Goal: Information Seeking & Learning: Learn about a topic

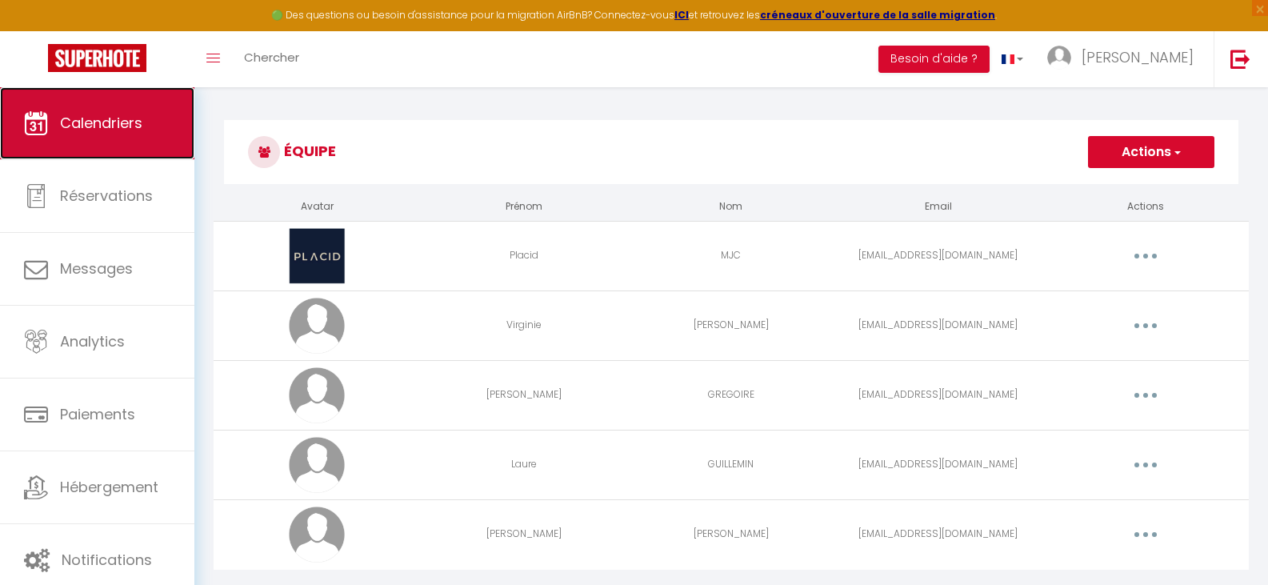
click at [111, 128] on span "Calendriers" at bounding box center [101, 123] width 82 height 20
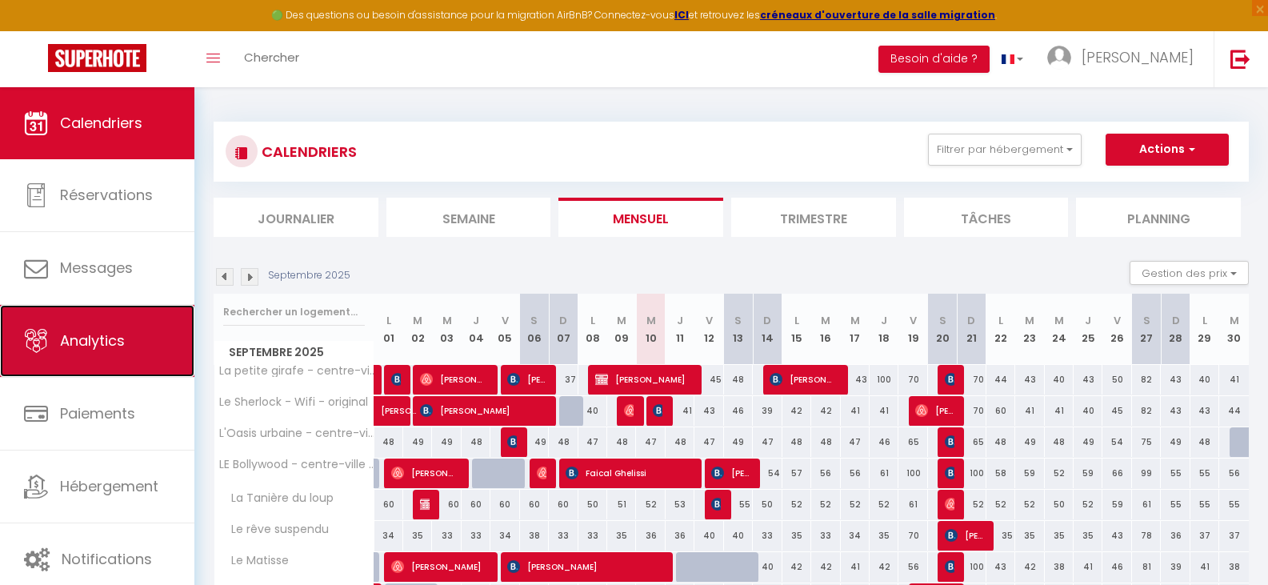
click at [106, 344] on span "Analytics" at bounding box center [92, 340] width 65 height 20
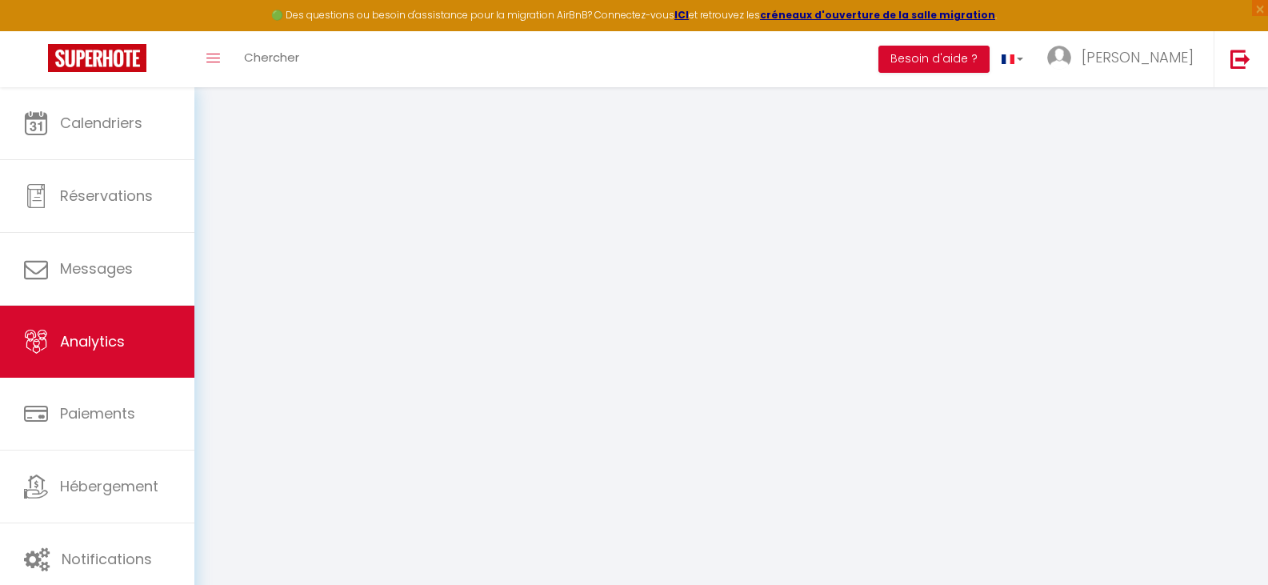
select select "2025"
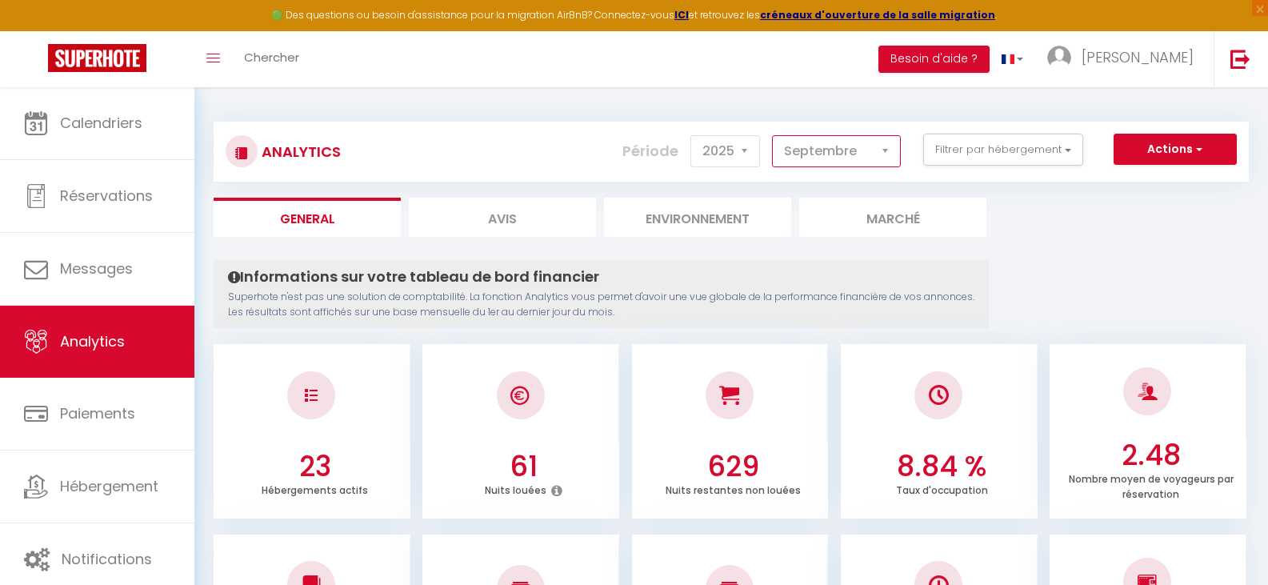
click at [858, 160] on select "[PERSON_NAME] Mars [PERSON_NAME] Juin Juillet Août Septembre Octobre Novembre D…" at bounding box center [836, 151] width 129 height 32
select select "10"
click at [773, 135] on select "[PERSON_NAME] Mars [PERSON_NAME] Juin Juillet Août Septembre Octobre Novembre D…" at bounding box center [836, 151] width 129 height 32
checkbox Conciergerie "false"
checkbox Fogg "false"
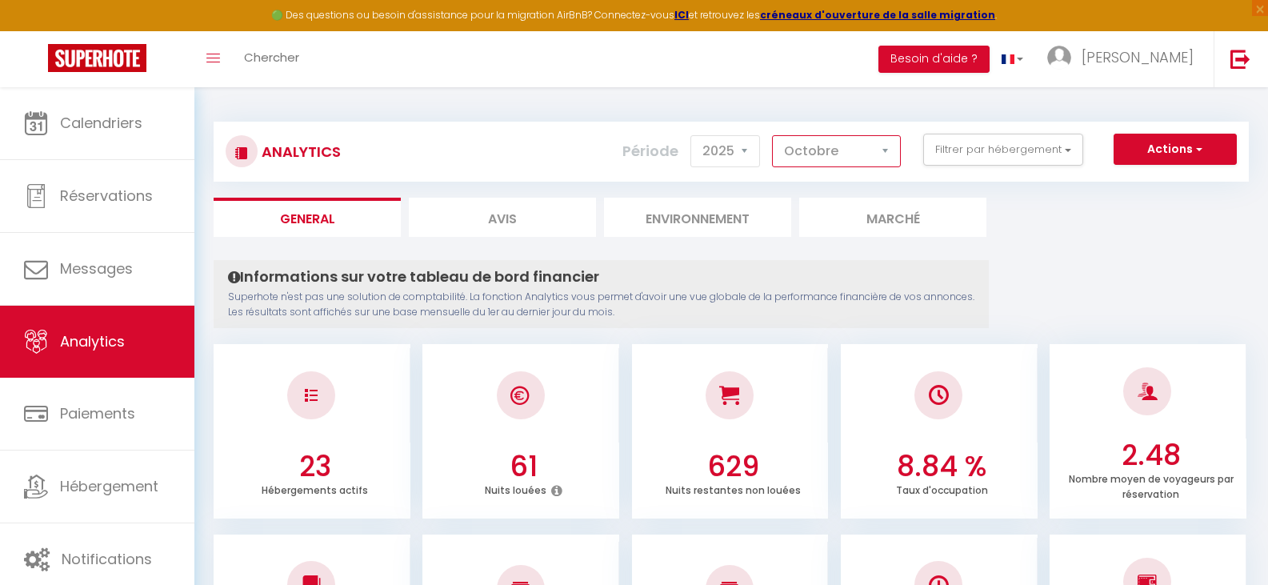
checkbox l\'eau "false"
checkbox Hib\'s "false"
checkbox cosy "false"
checkbox Spacieux "false"
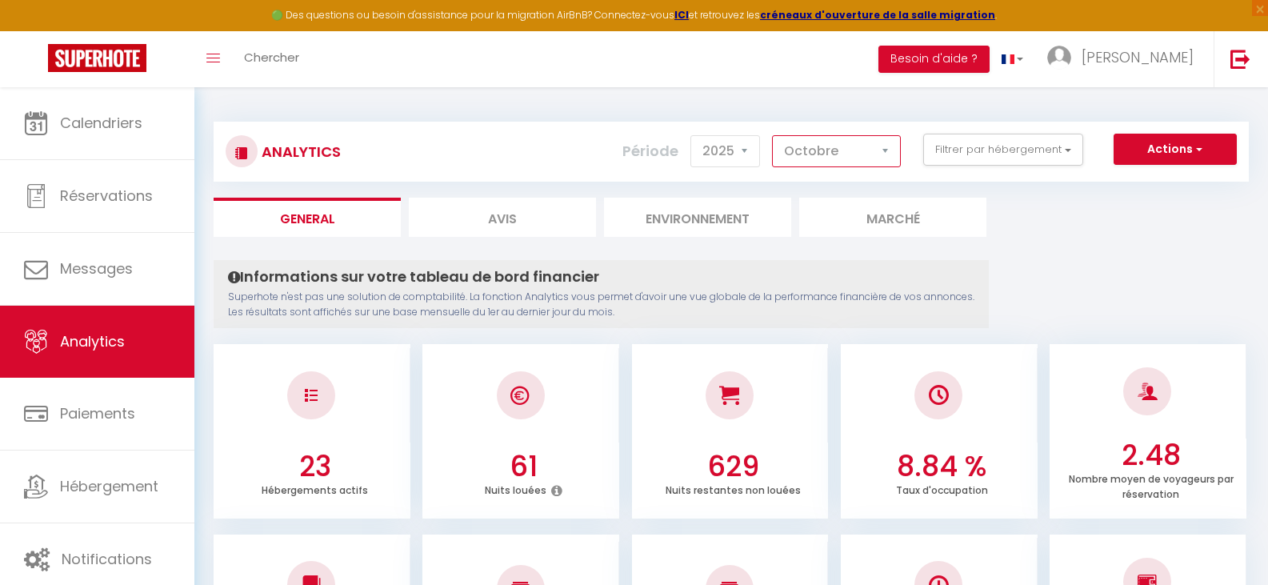
checkbox d\'air "false"
checkbox L\'evènement "false"
checkbox vacances "false"
checkbox Cadi "false"
checkbox d\'Ilan "false"
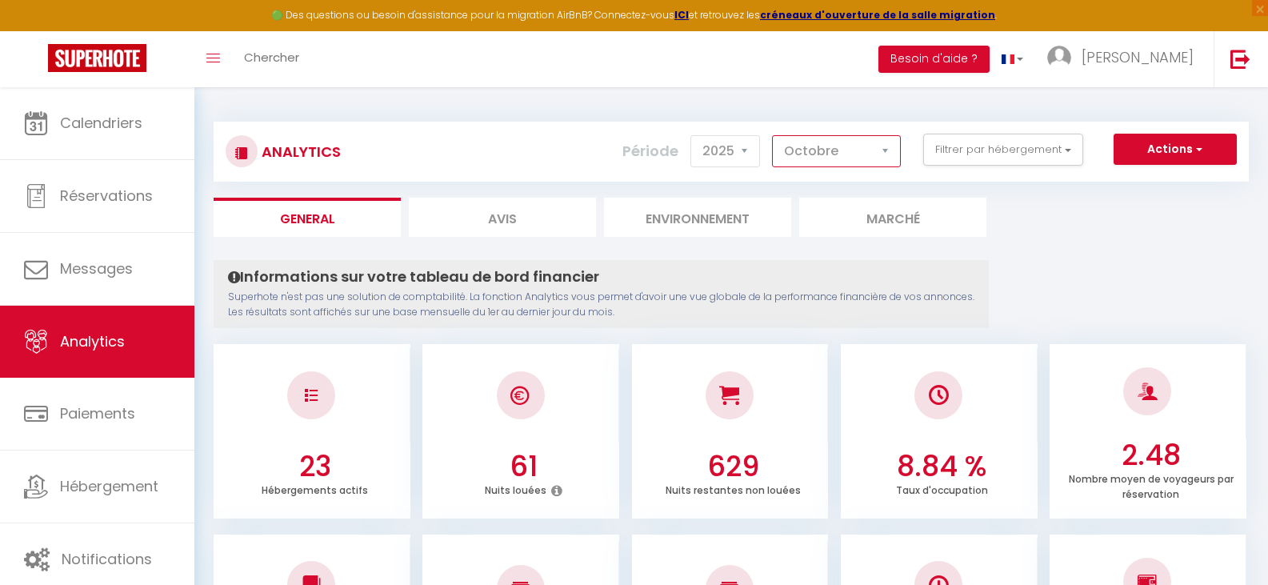
checkbox Chênes "false"
checkbox Caramel "false"
checkbox Volnay "false"
checkbox calme "false"
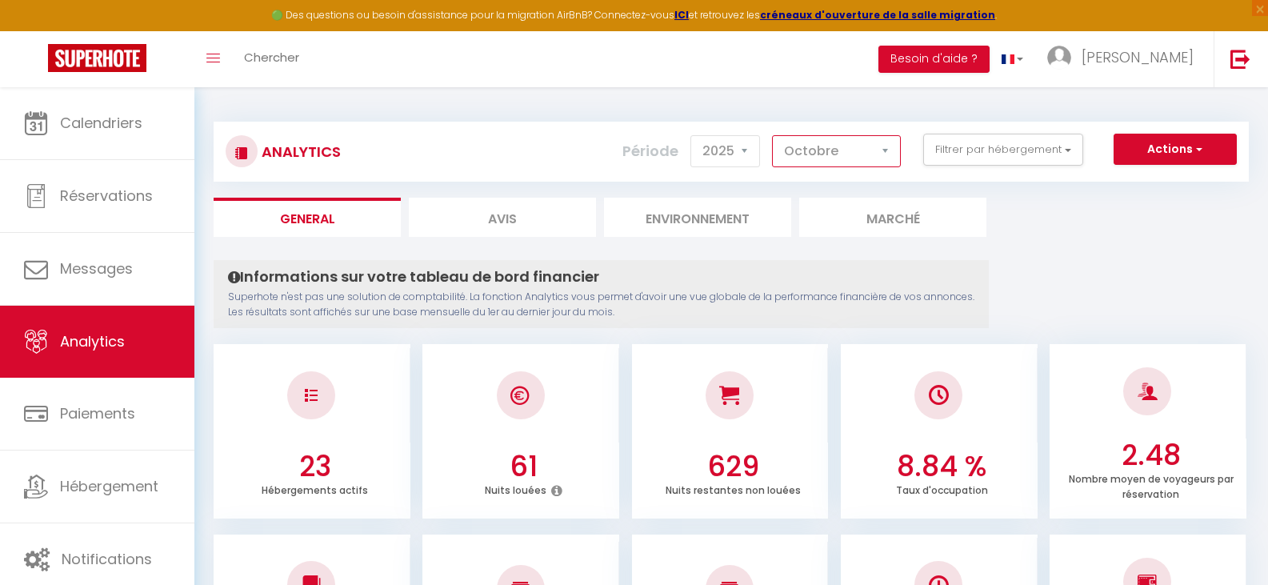
checkbox Sous-location "false"
checkbox Wi-Fi "false"
checkbox original "false"
checkbox Wifi "false"
checkbox WiFi "false"
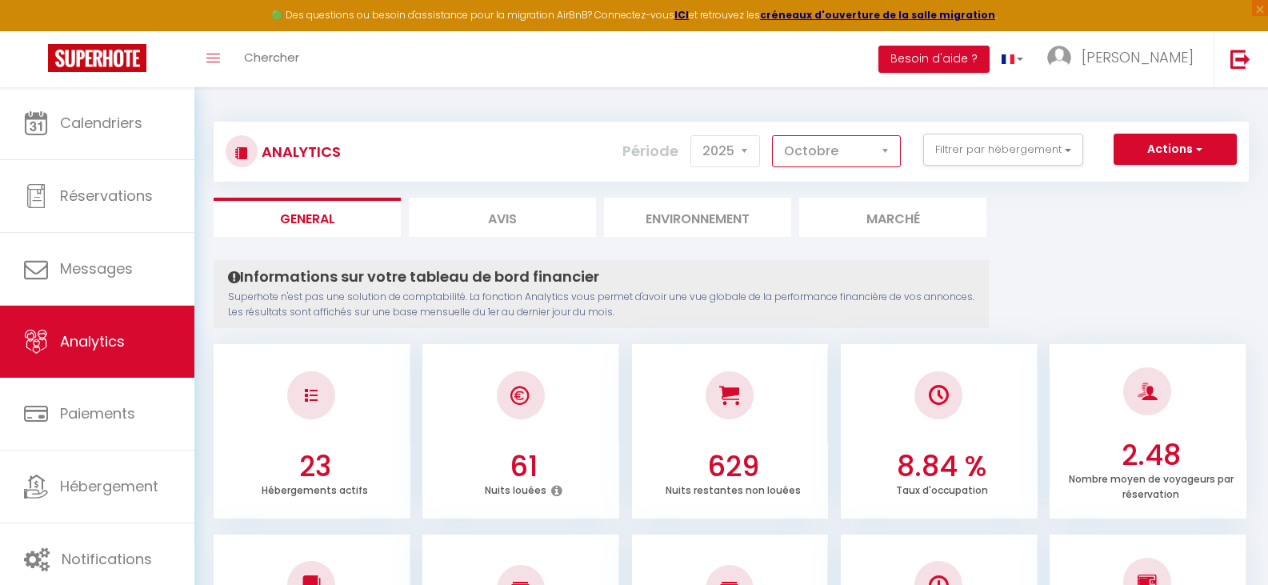
checkbox loup "false"
checkbox suspendu "false"
checkbox Matisse "false"
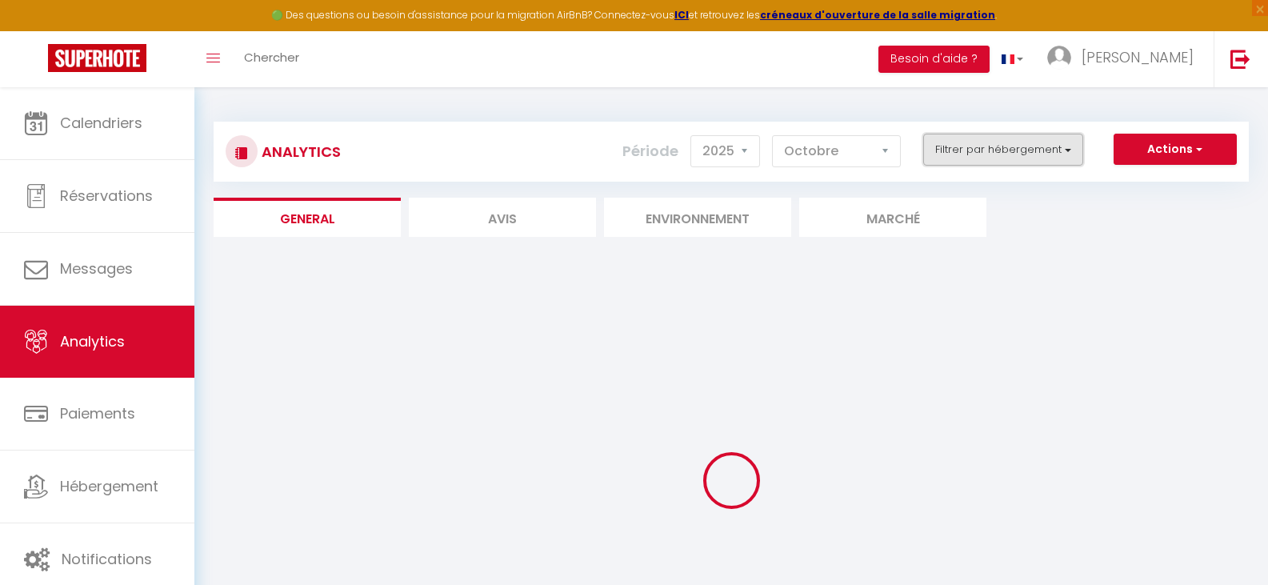
click at [984, 156] on button "Filtrer par hébergement" at bounding box center [1003, 150] width 160 height 32
checkbox Conciergerie "false"
checkbox Fogg "false"
checkbox l\'eau "false"
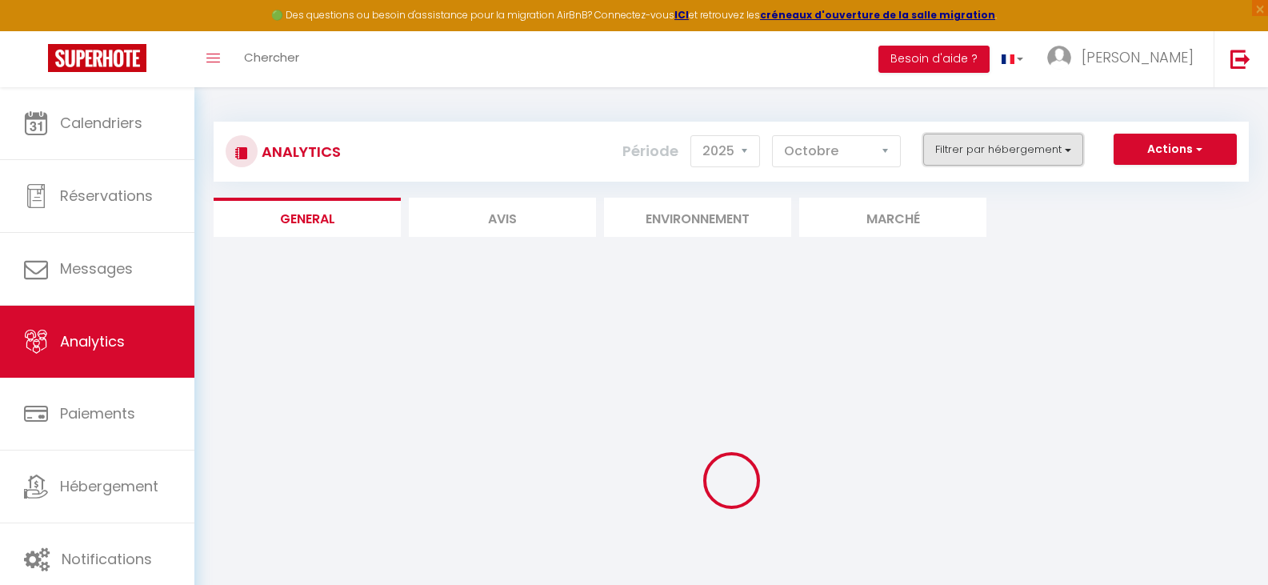
checkbox Hib\'s "false"
checkbox cosy "false"
checkbox Spacieux "false"
checkbox d\'air "false"
checkbox L\'evènement "false"
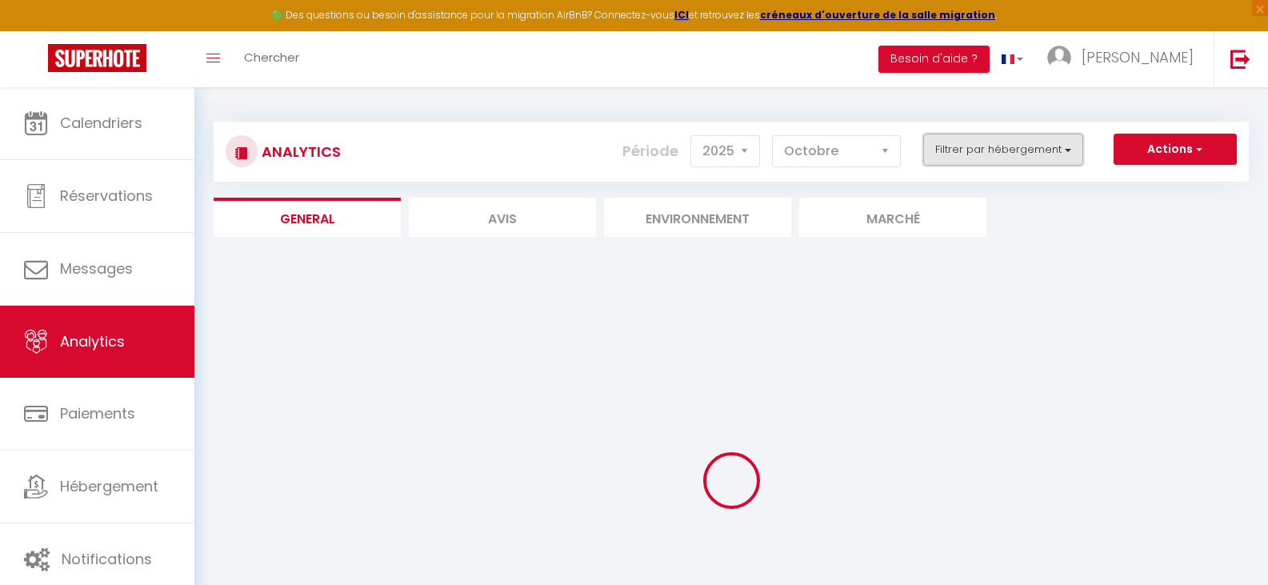
checkbox vacances "false"
checkbox Cadi "false"
checkbox d\'Ilan "false"
checkbox Chênes "false"
checkbox Caramel "false"
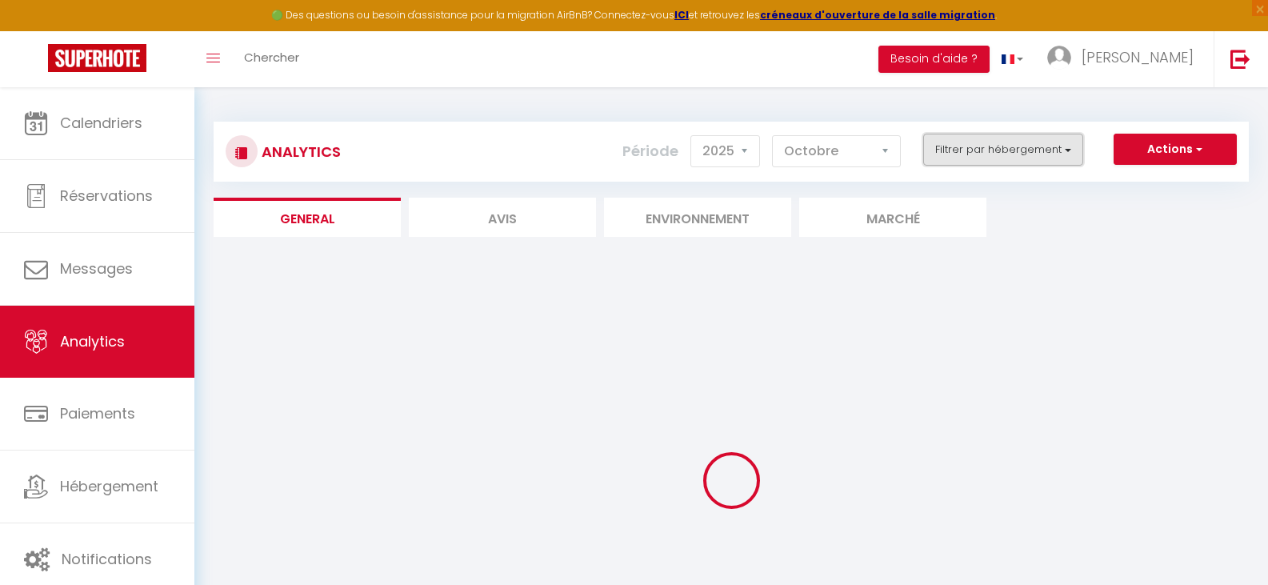
checkbox Volnay "false"
checkbox calme "false"
checkbox Sous-location "false"
checkbox Wi-Fi "false"
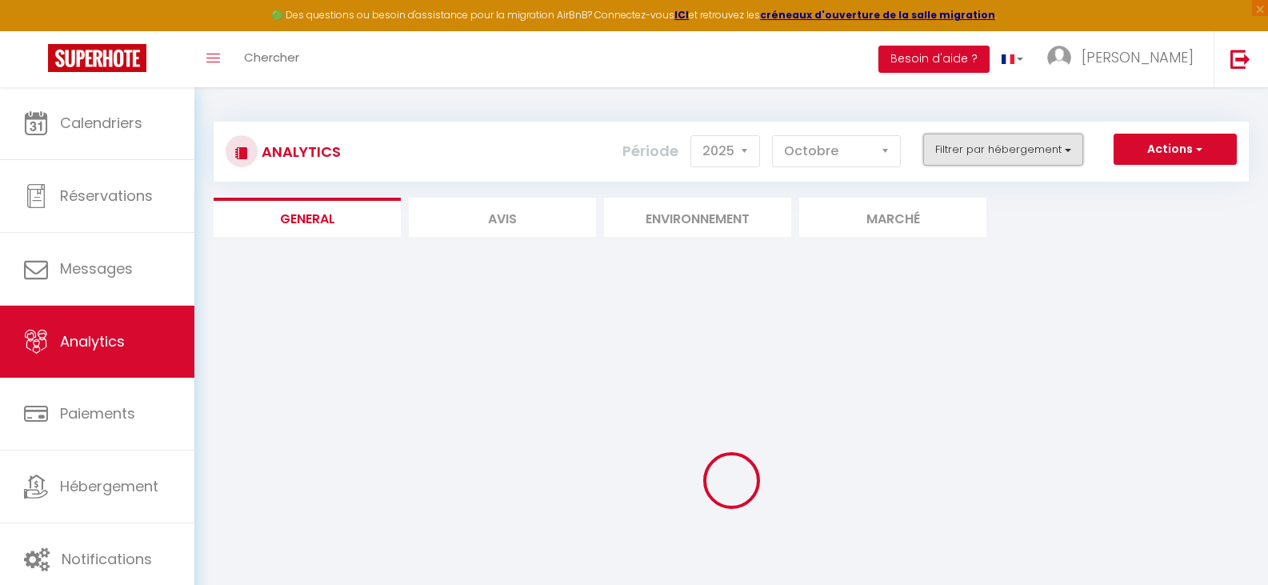
checkbox original "false"
checkbox Wifi "false"
checkbox WiFi "false"
checkbox loup "false"
checkbox suspendu "false"
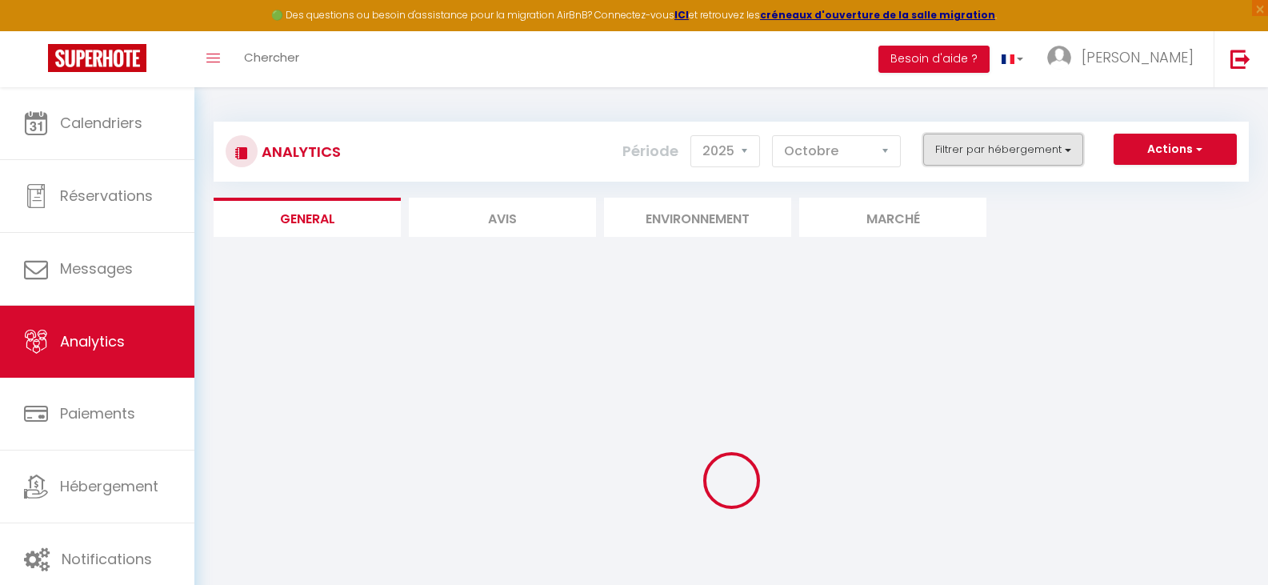
checkbox Matisse "false"
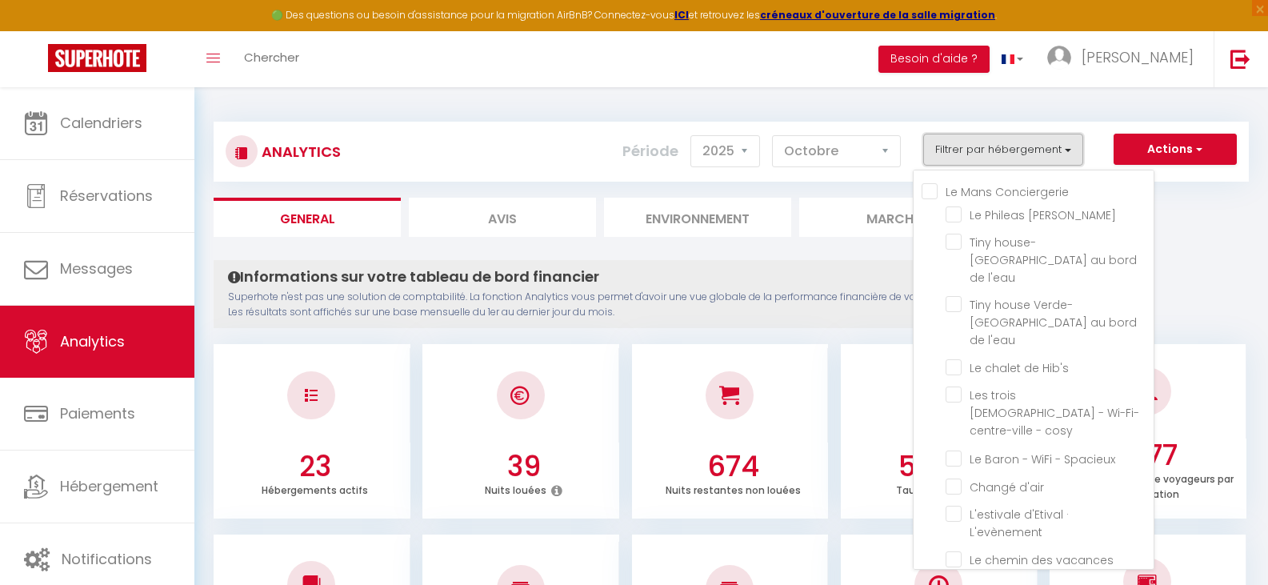
scroll to position [348, 0]
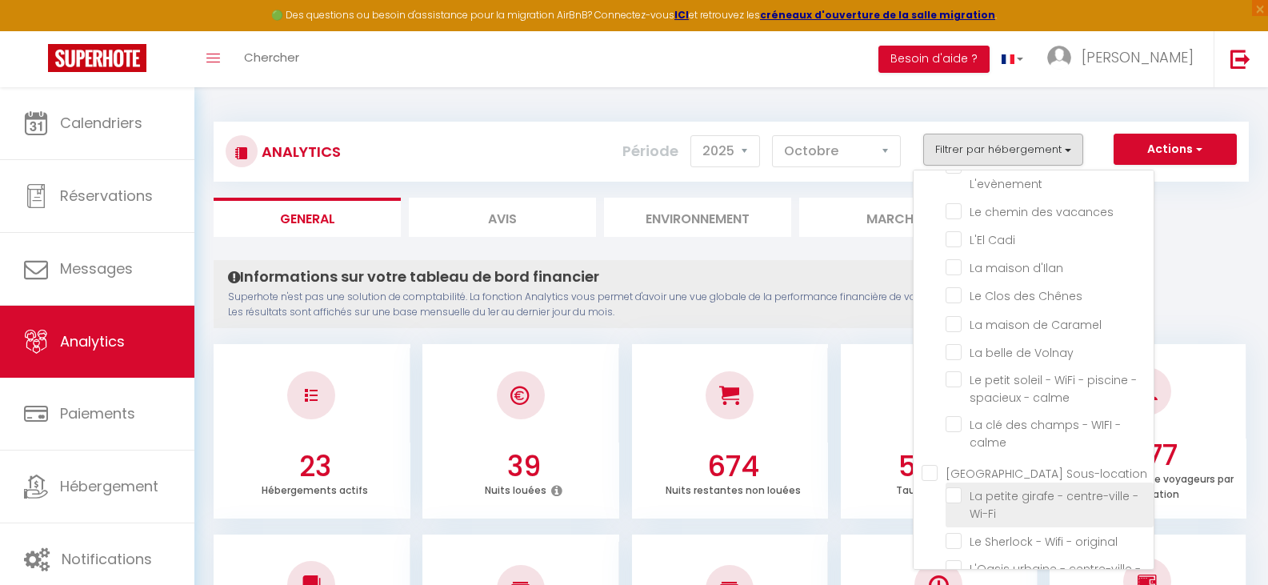
click at [958, 487] on Wi-Fi "checkbox" at bounding box center [1050, 495] width 208 height 16
checkbox Wi-Fi "true"
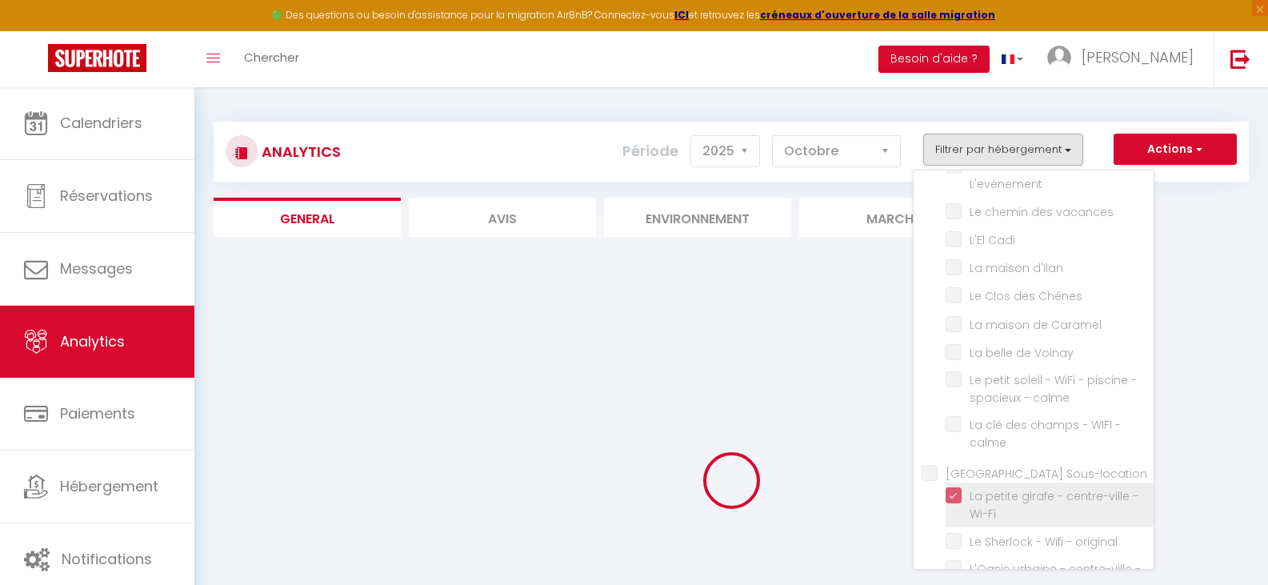
checkbox Fogg "false"
checkbox l\'eau "false"
checkbox Hib\'s "false"
checkbox cosy "false"
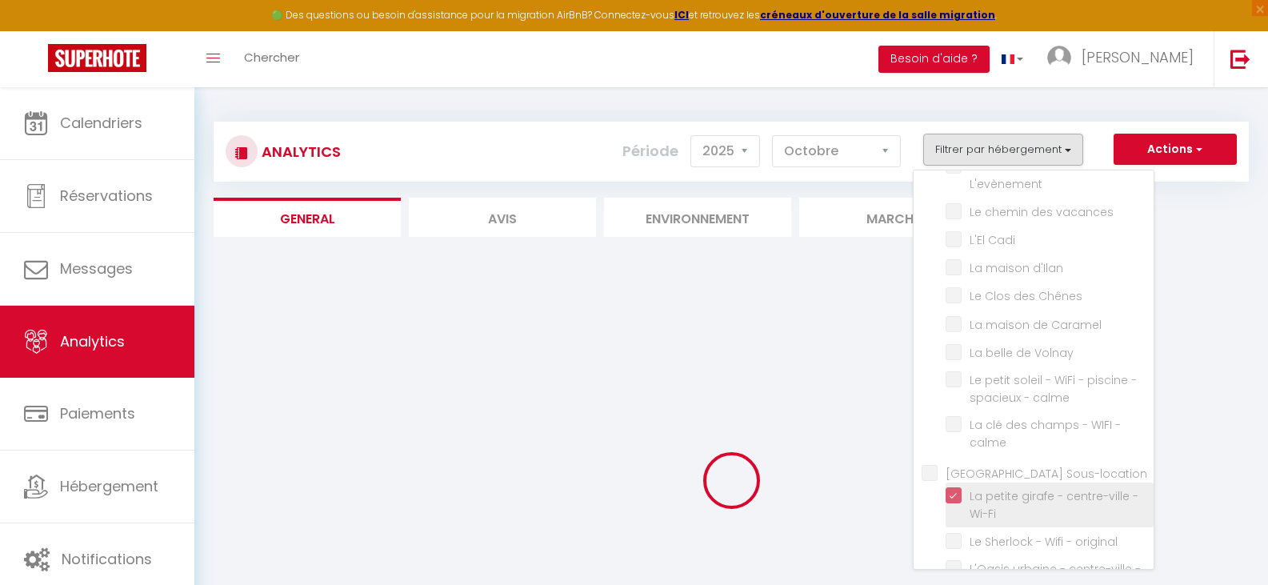
checkbox Spacieux "false"
checkbox d\'air "false"
checkbox L\'evènement "false"
checkbox vacances "false"
checkbox Cadi "false"
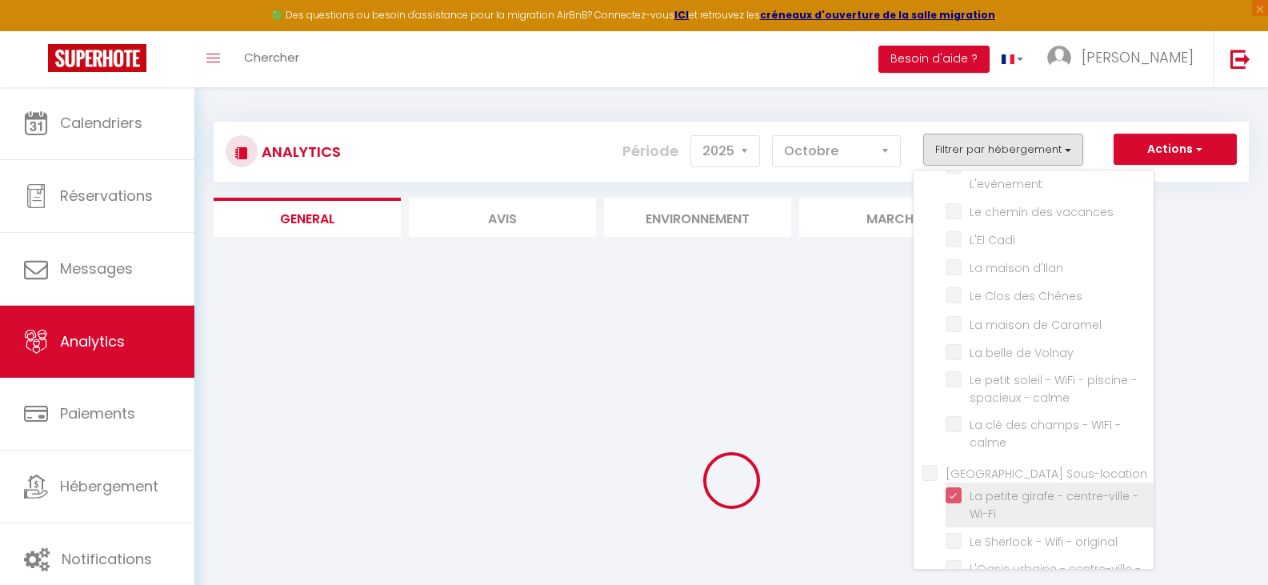
checkbox d\'Ilan "false"
checkbox Chênes "false"
checkbox Caramel "false"
checkbox Volnay "false"
checkbox calme "false"
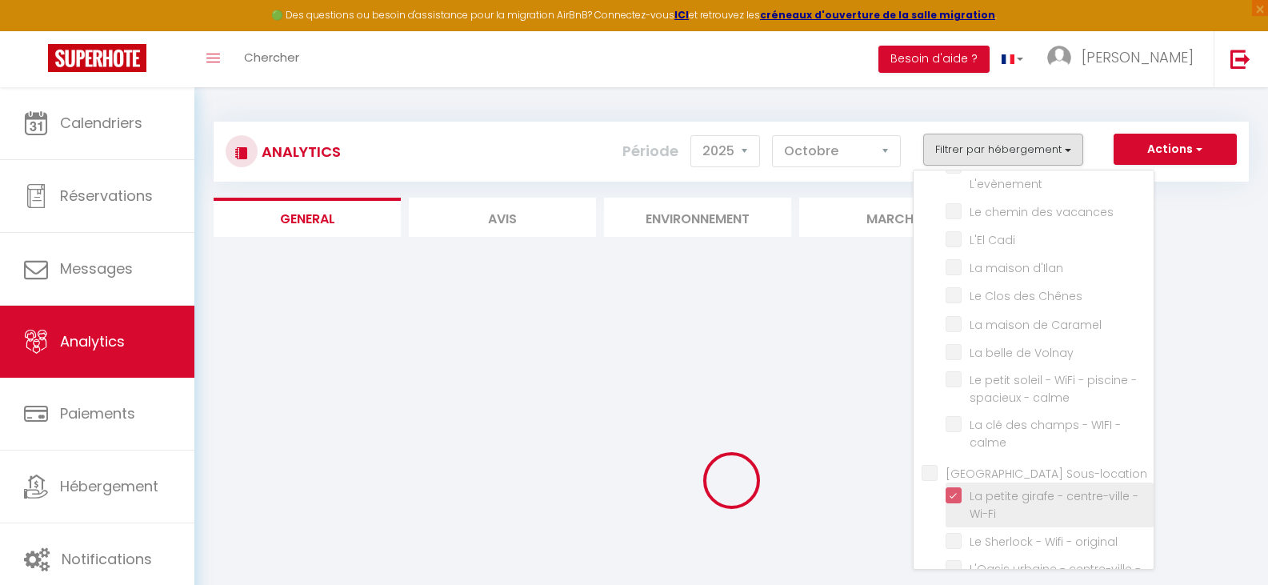
checkbox calme "false"
checkbox original "false"
checkbox Wifi "false"
checkbox WiFi "false"
checkbox loup "false"
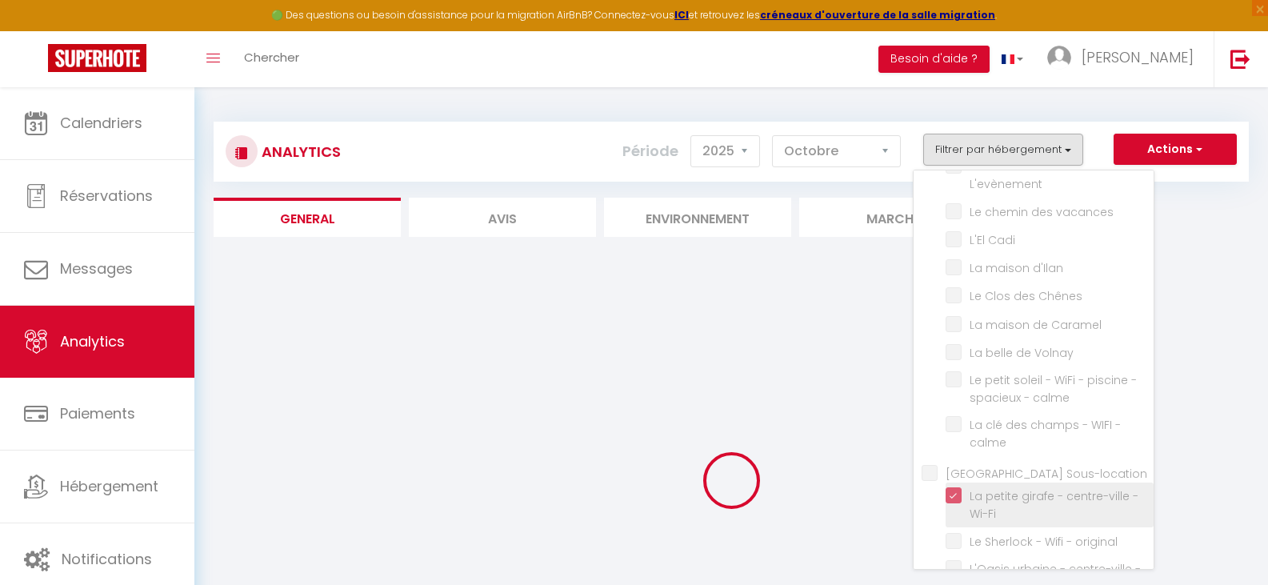
checkbox suspendu "false"
checkbox Matisse "false"
checkbox Fogg "false"
checkbox l\'eau "false"
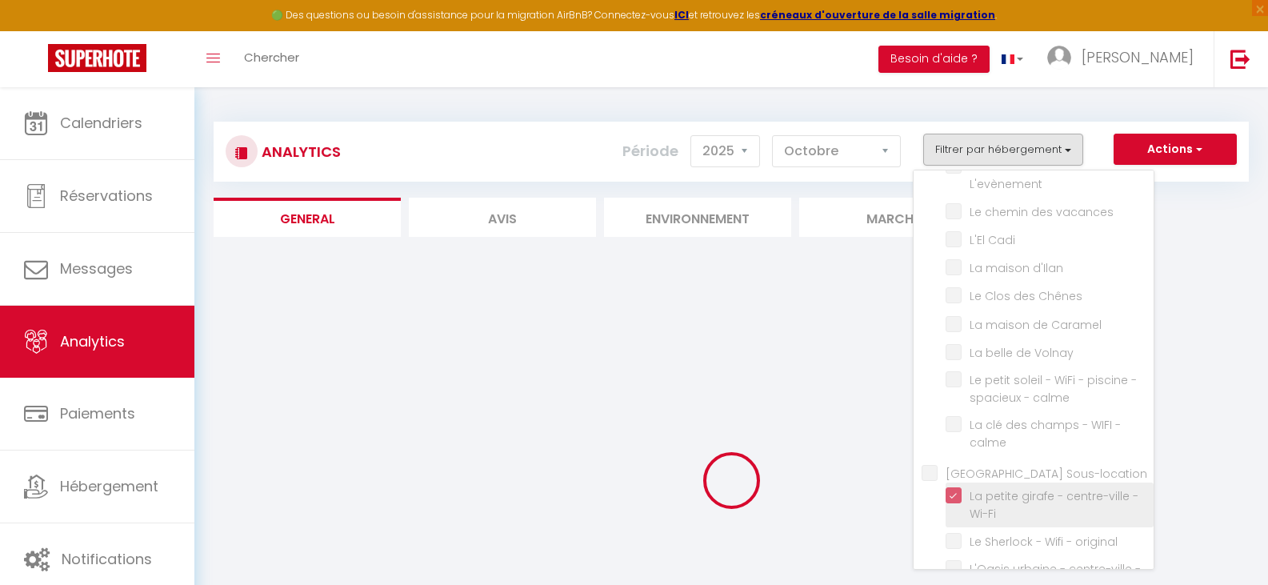
checkbox Hib\'s "false"
checkbox cosy "false"
checkbox Spacieux "false"
checkbox d\'air "false"
checkbox L\'evènement "false"
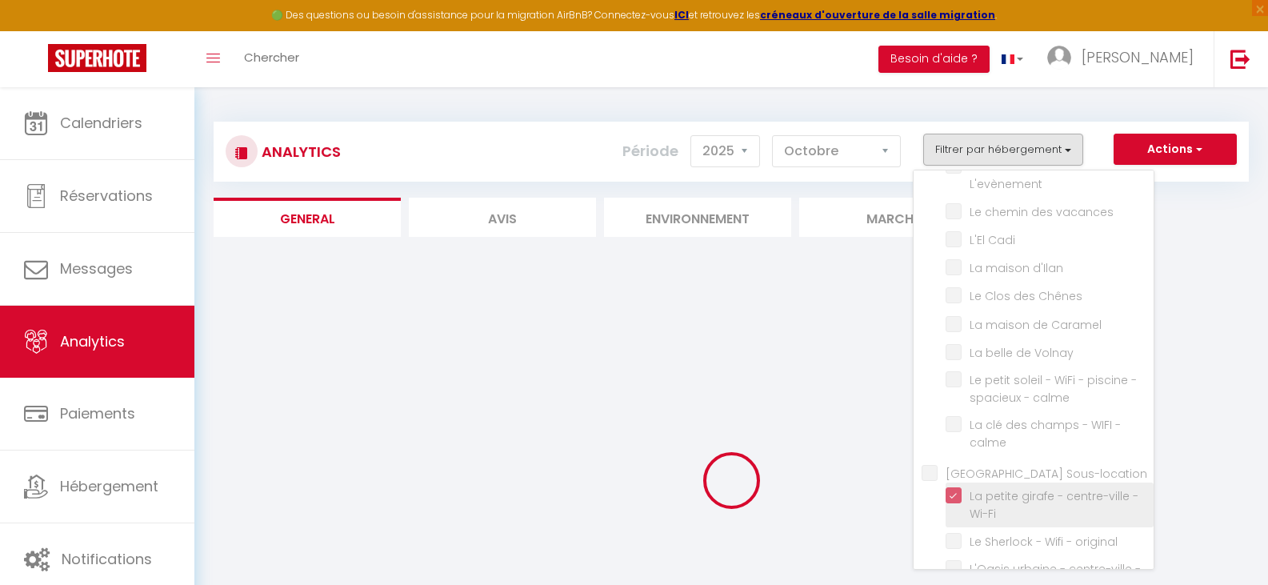
checkbox vacances "false"
checkbox Cadi "false"
checkbox d\'Ilan "false"
checkbox Chênes "false"
checkbox Caramel "false"
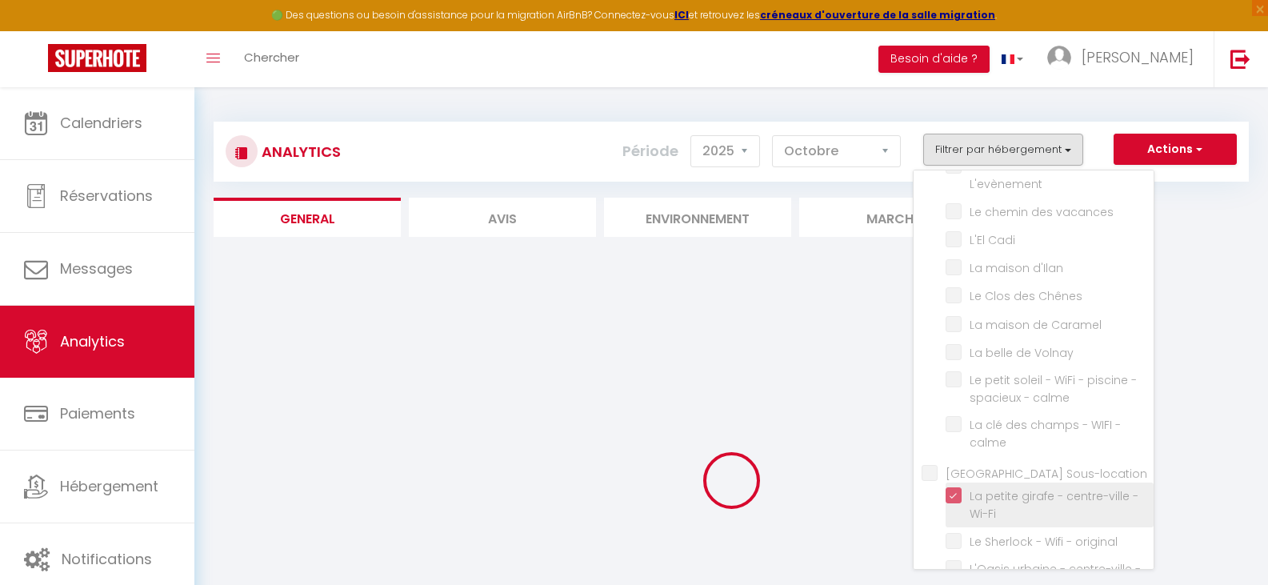
checkbox Volnay "false"
checkbox calme "false"
checkbox original "false"
checkbox Wifi "false"
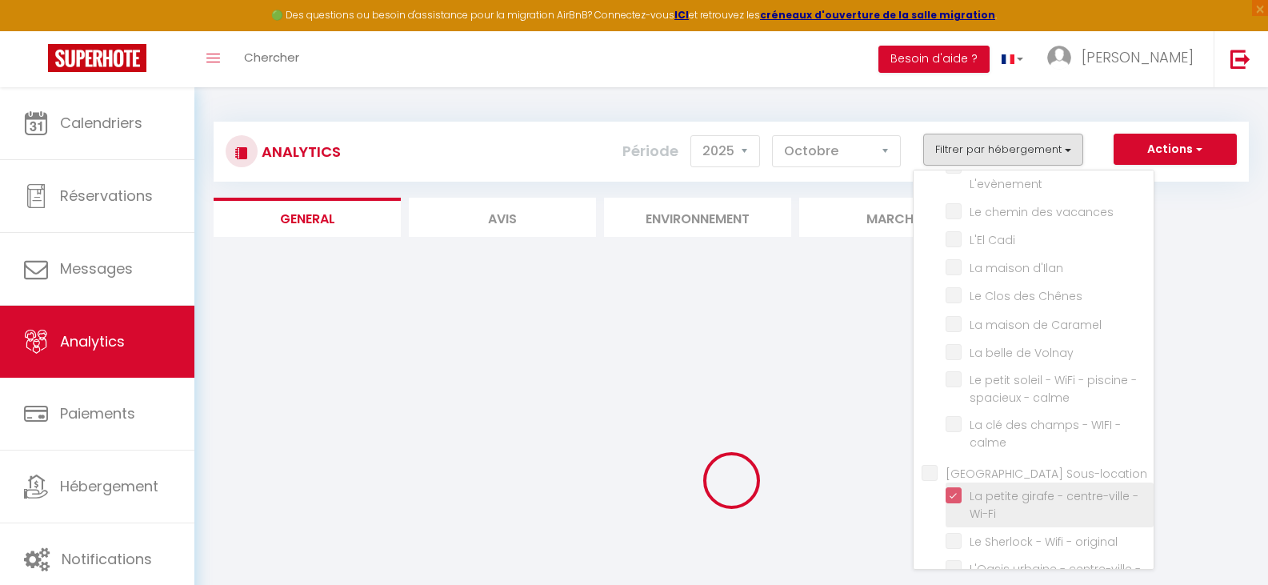
checkbox WiFi "false"
checkbox loup "false"
checkbox suspendu "false"
checkbox Matisse "false"
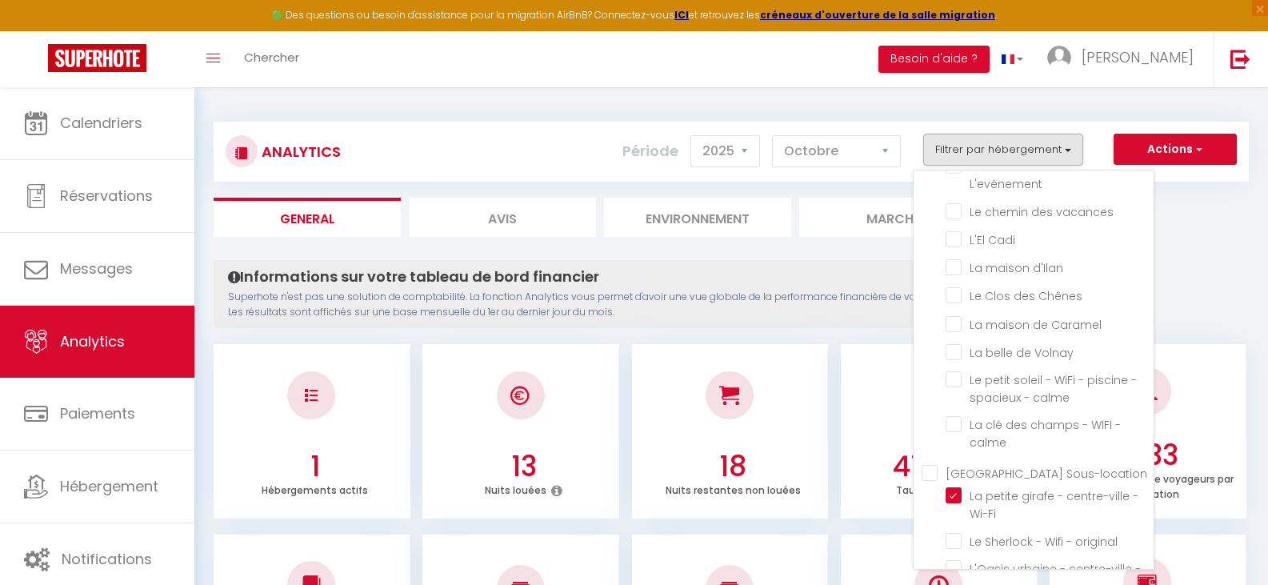
click at [778, 54] on div "Toggle menubar Chercher BUTTON Besoin d'aide ? Aurélie Paramètres Équipe" at bounding box center [686, 59] width 1140 height 56
